Goal: Book appointment/travel/reservation

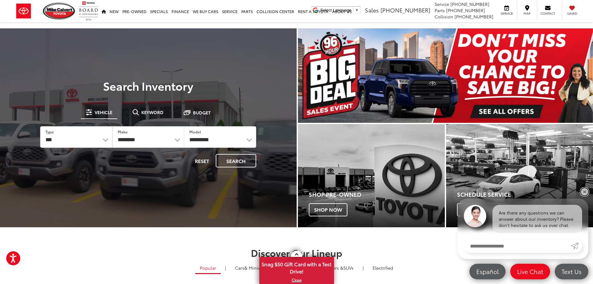
click at [583, 189] on link "✕" at bounding box center [584, 191] width 7 height 7
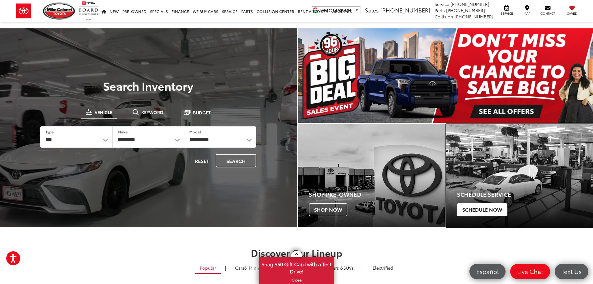
click at [491, 211] on span "Schedule Now" at bounding box center [482, 209] width 50 height 13
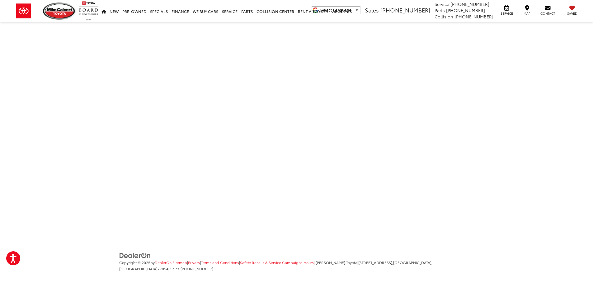
scroll to position [144, 0]
